Goal: Transaction & Acquisition: Book appointment/travel/reservation

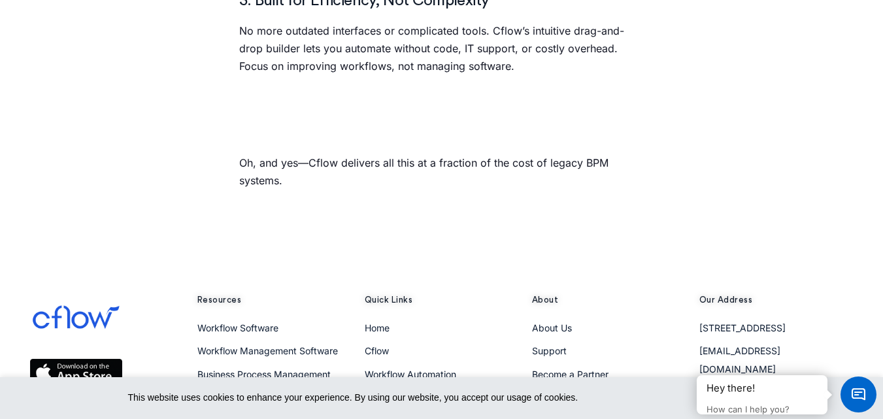
scroll to position [1248, 0]
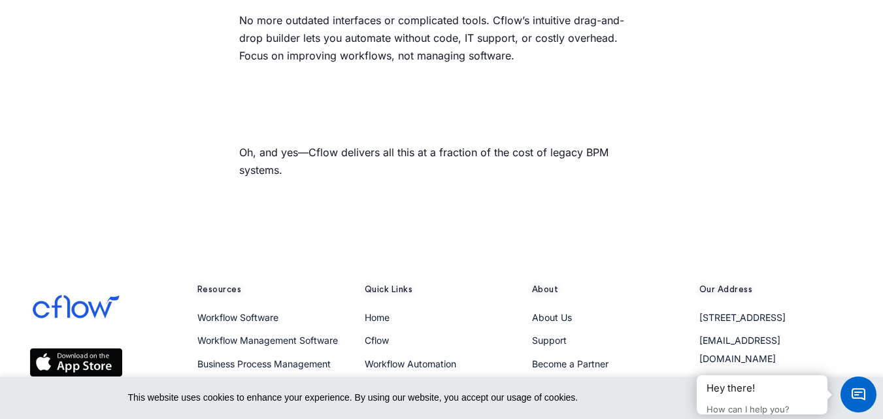
drag, startPoint x: 887, startPoint y: 82, endPoint x: 878, endPoint y: 329, distance: 246.7
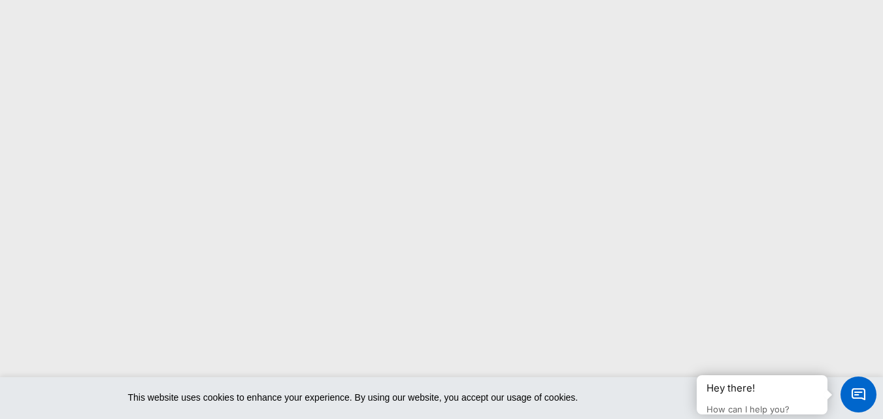
scroll to position [0, 0]
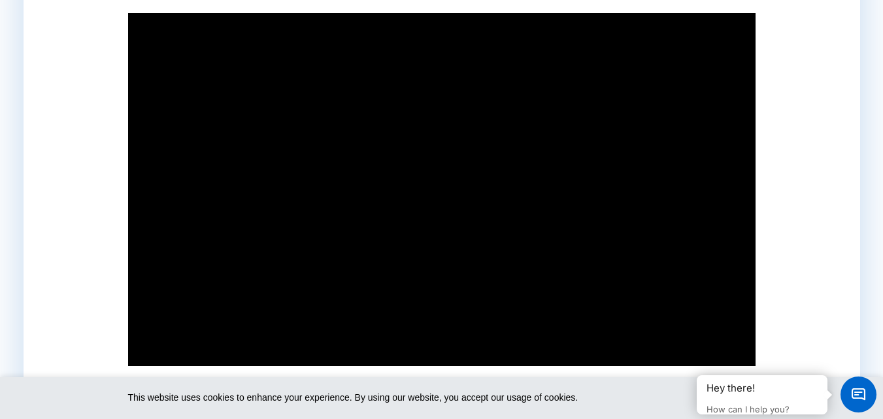
scroll to position [52, 0]
